Goal: Task Accomplishment & Management: Use online tool/utility

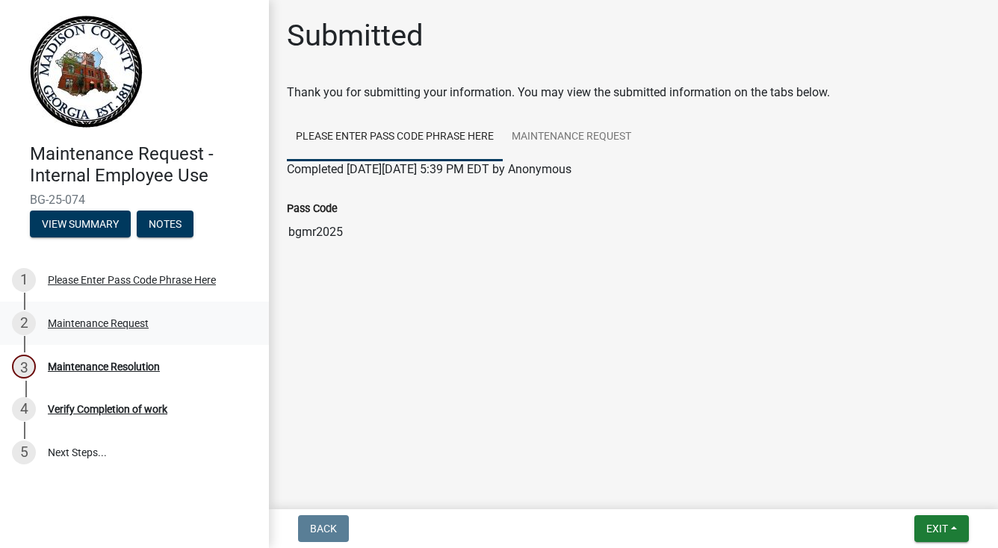
click at [119, 320] on div "Maintenance Request" at bounding box center [98, 323] width 101 height 10
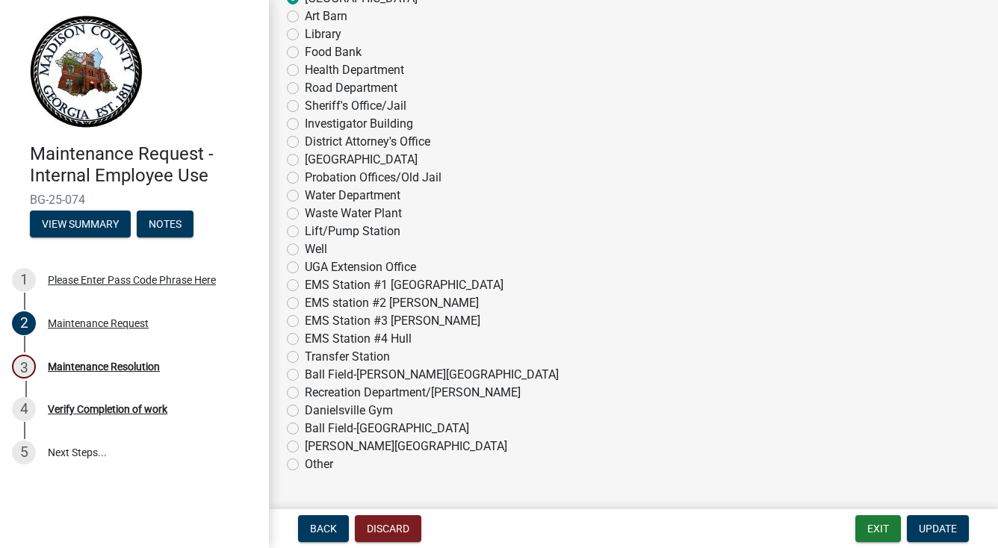
scroll to position [225, 0]
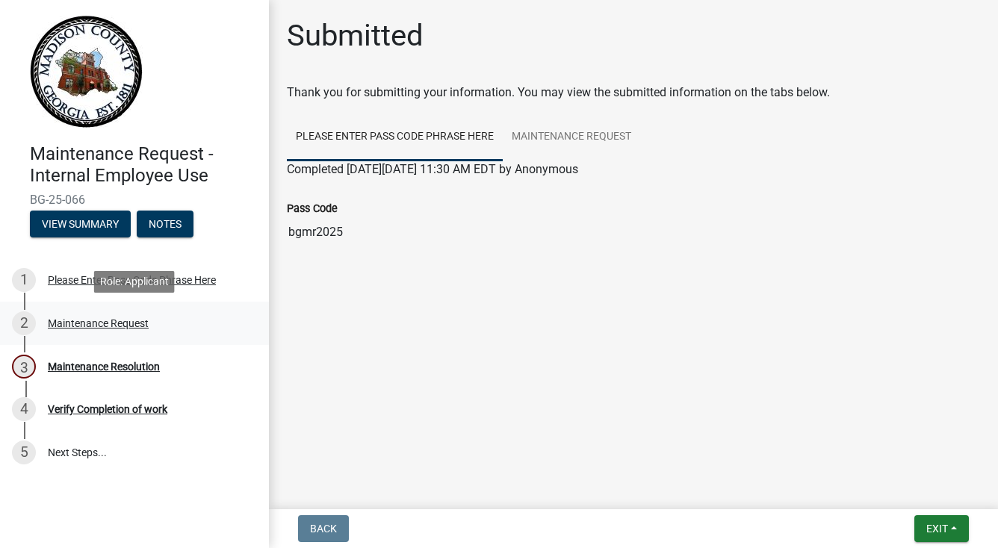
click at [114, 328] on div "Maintenance Request" at bounding box center [98, 323] width 101 height 10
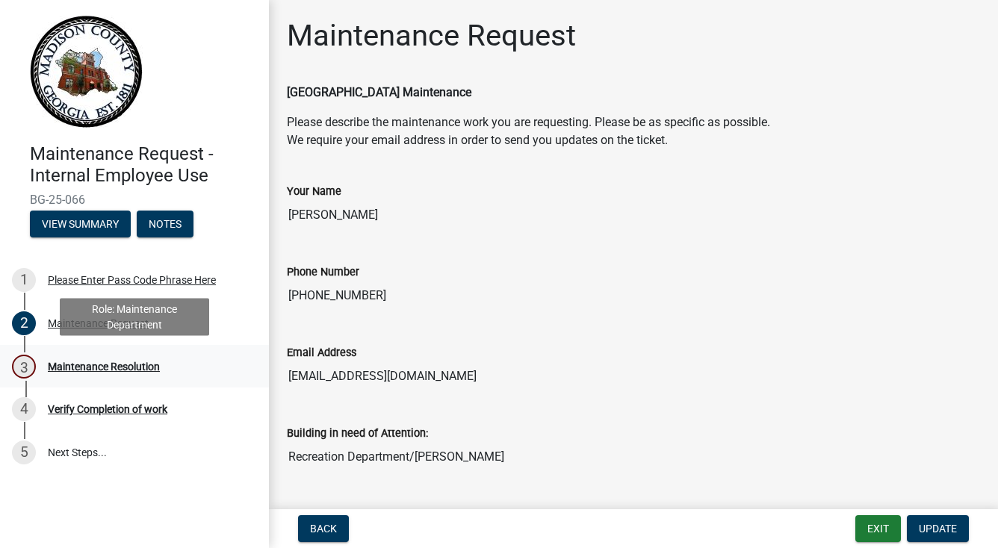
click at [100, 364] on div "Maintenance Resolution" at bounding box center [104, 366] width 112 height 10
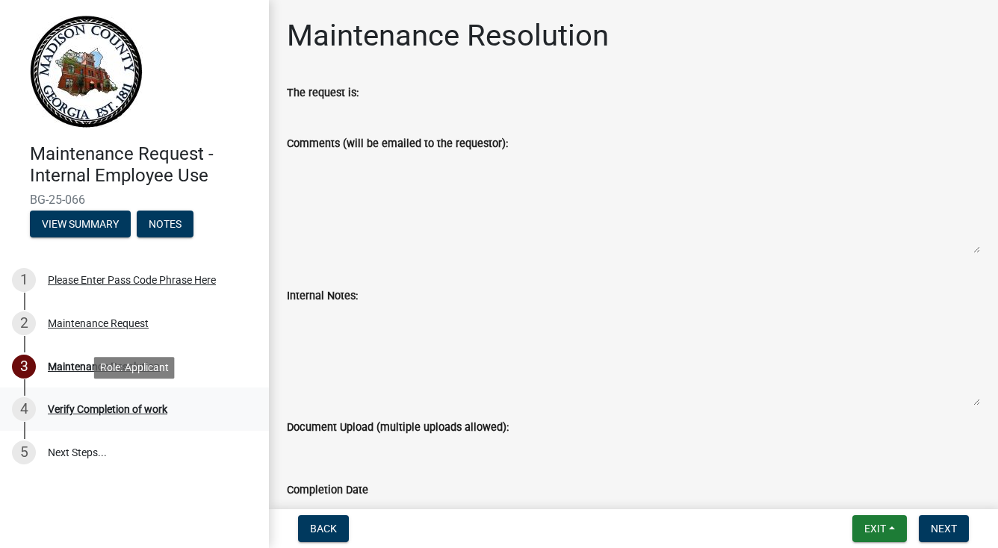
click at [97, 411] on div "Verify Completion of work" at bounding box center [107, 409] width 119 height 10
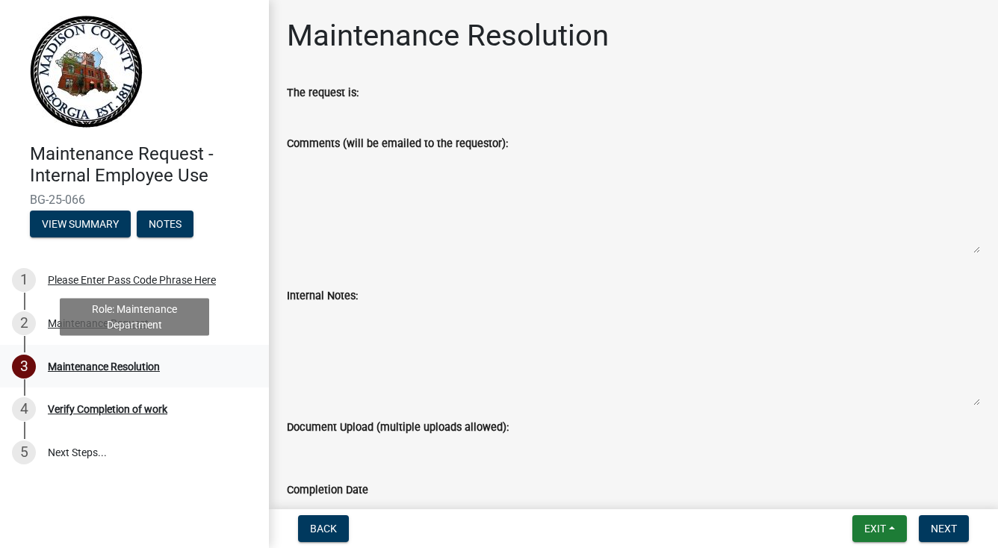
click at [93, 363] on div "Maintenance Resolution" at bounding box center [104, 366] width 112 height 10
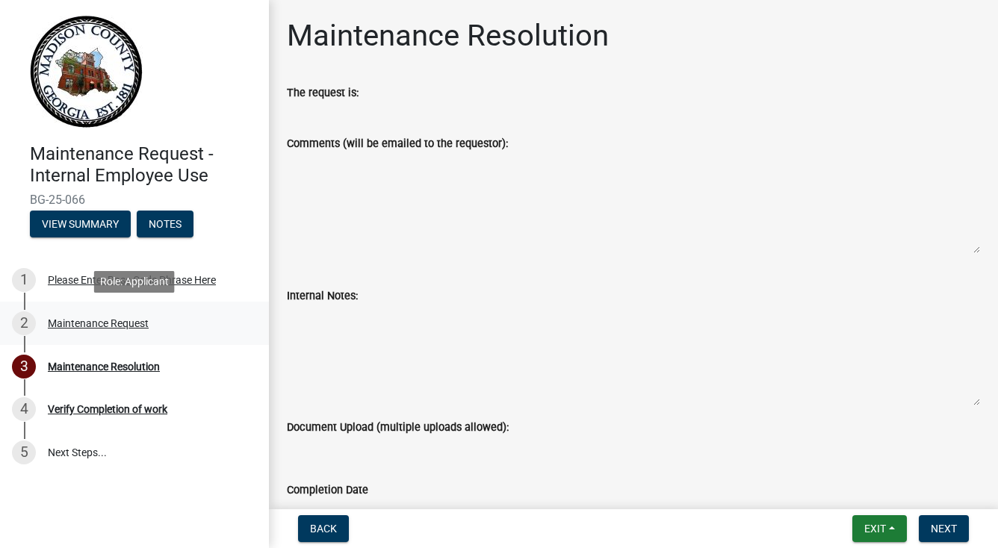
click at [74, 320] on div "Maintenance Request" at bounding box center [98, 323] width 101 height 10
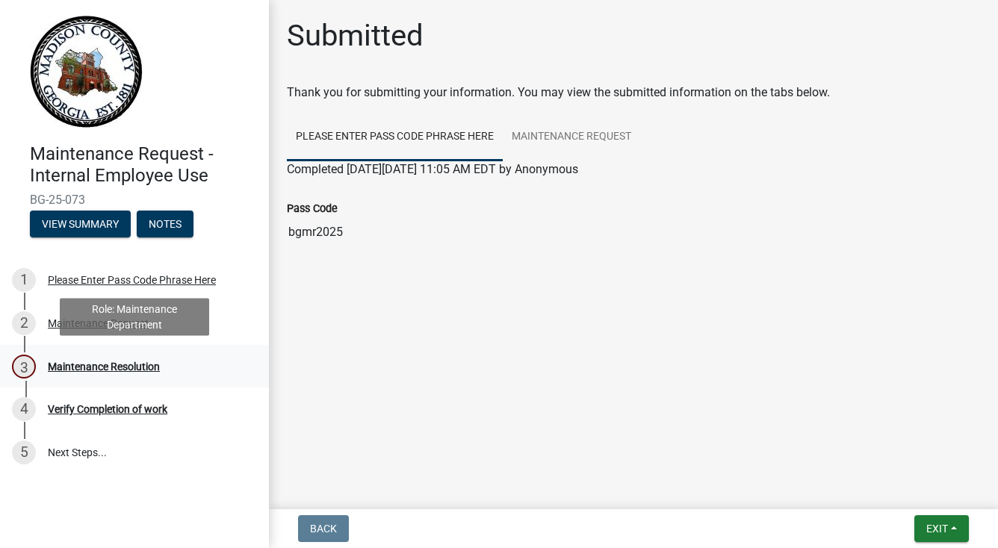
click at [84, 364] on div "Maintenance Resolution" at bounding box center [104, 366] width 112 height 10
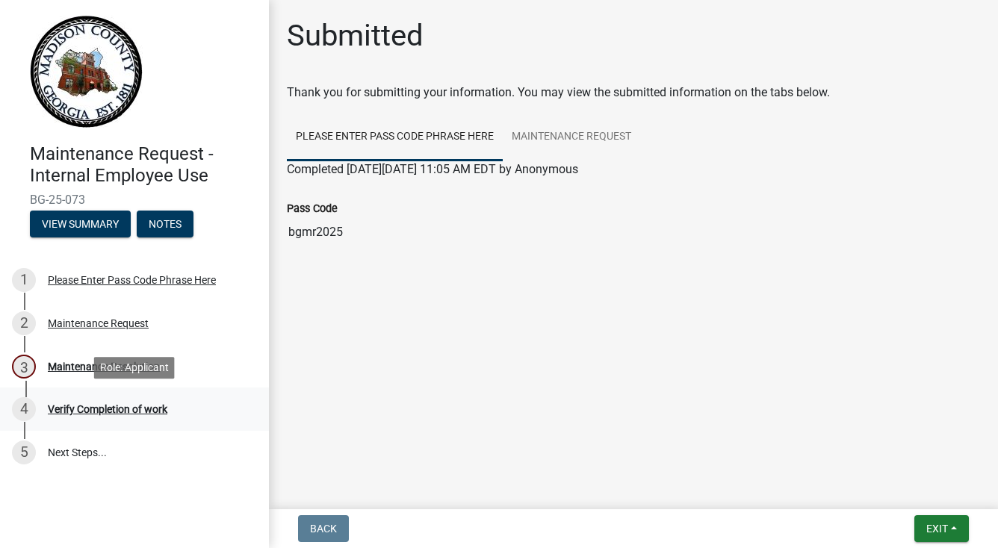
click at [87, 408] on div "Verify Completion of work" at bounding box center [107, 409] width 119 height 10
click at [59, 323] on div "Maintenance Request" at bounding box center [98, 323] width 101 height 10
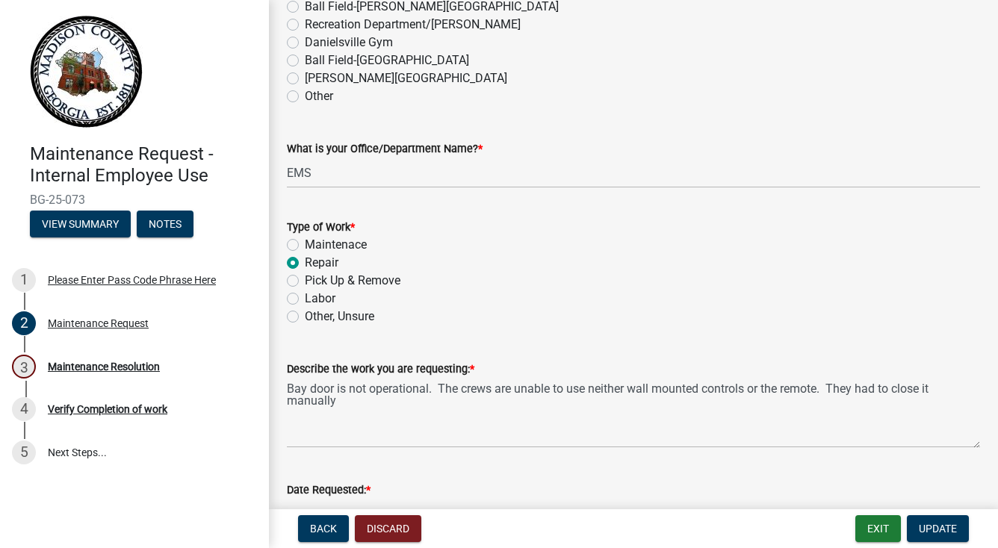
scroll to position [896, 0]
